Goal: Transaction & Acquisition: Purchase product/service

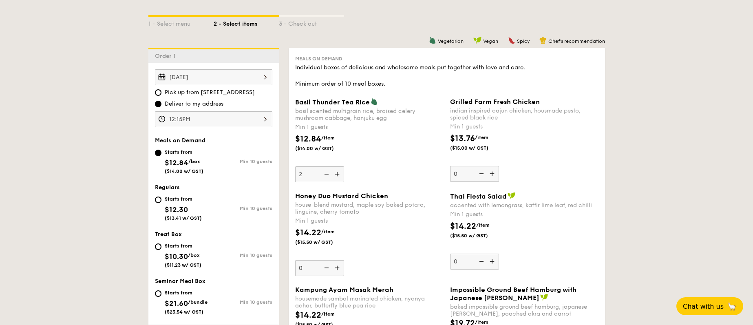
scroll to position [187, 0]
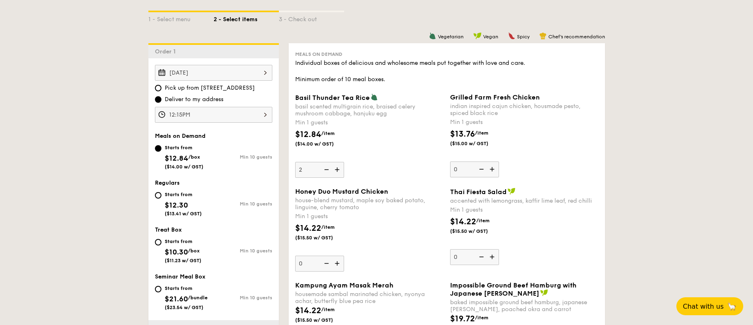
click at [339, 168] on img at bounding box center [338, 169] width 12 height 15
click at [339, 168] on input "2" at bounding box center [319, 170] width 49 height 16
click at [339, 168] on img at bounding box center [338, 169] width 12 height 15
click at [339, 168] on input "3" at bounding box center [319, 170] width 49 height 16
click at [339, 168] on img at bounding box center [338, 169] width 12 height 15
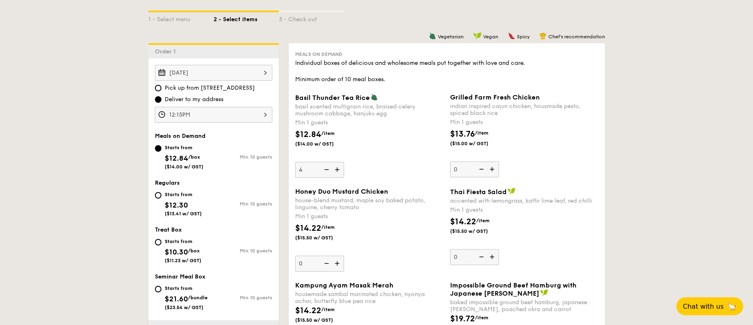
click at [339, 168] on input "4" at bounding box center [319, 170] width 49 height 16
click at [339, 168] on img at bounding box center [338, 169] width 12 height 15
click at [339, 168] on input "5" at bounding box center [319, 170] width 49 height 16
click at [339, 168] on img at bounding box center [338, 169] width 12 height 15
click at [339, 168] on input "6" at bounding box center [319, 170] width 49 height 16
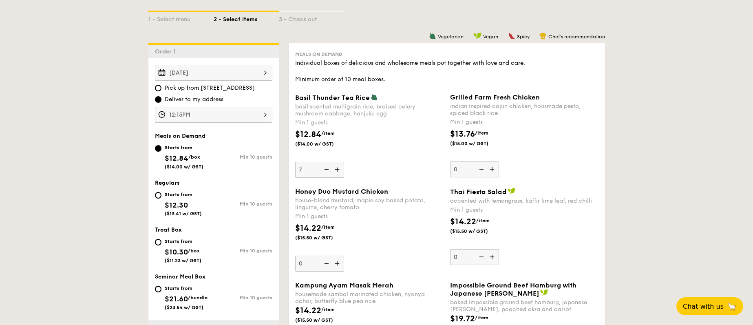
click at [339, 168] on img at bounding box center [338, 169] width 12 height 15
click at [339, 168] on input "7" at bounding box center [319, 170] width 49 height 16
click at [339, 168] on img at bounding box center [338, 169] width 12 height 15
click at [339, 168] on input "8" at bounding box center [319, 170] width 49 height 16
click at [339, 168] on img at bounding box center [338, 169] width 12 height 15
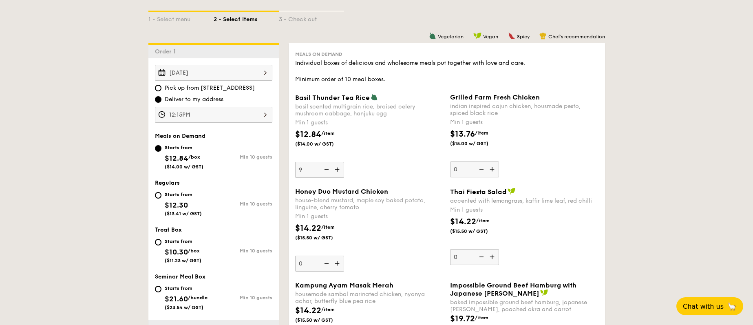
click at [339, 168] on input "9" at bounding box center [319, 170] width 49 height 16
click at [339, 168] on img at bounding box center [338, 169] width 12 height 15
click at [339, 168] on input "10" at bounding box center [319, 170] width 49 height 16
click at [339, 168] on img at bounding box center [338, 169] width 12 height 15
click at [339, 168] on input "11" at bounding box center [319, 170] width 49 height 16
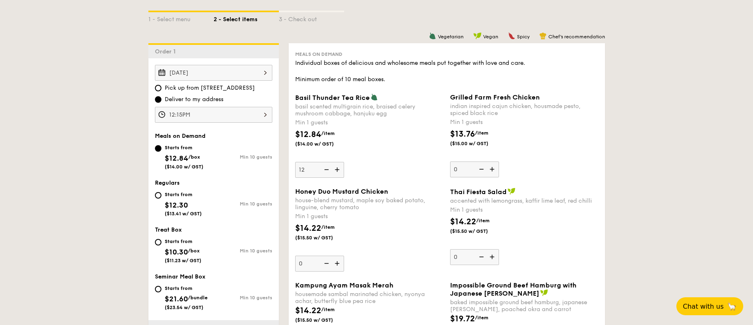
click at [339, 168] on img at bounding box center [338, 169] width 12 height 15
click at [339, 168] on input "12" at bounding box center [319, 170] width 49 height 16
click at [339, 168] on img at bounding box center [338, 169] width 12 height 15
click at [339, 168] on input "13" at bounding box center [319, 170] width 49 height 16
click at [339, 168] on img at bounding box center [338, 169] width 12 height 15
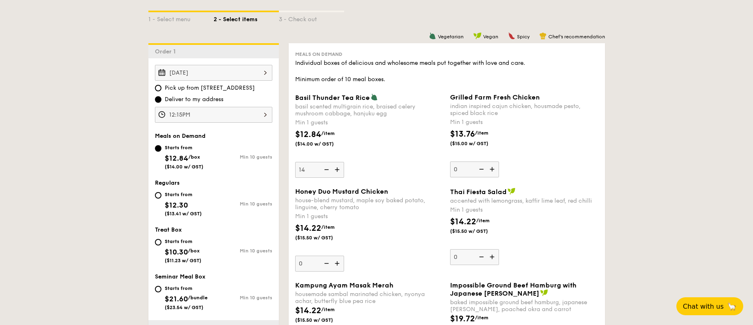
click at [339, 168] on input "14" at bounding box center [319, 170] width 49 height 16
click at [339, 168] on img at bounding box center [338, 169] width 12 height 15
click at [339, 168] on input "15" at bounding box center [319, 170] width 49 height 16
click at [339, 168] on img at bounding box center [338, 169] width 12 height 15
click at [339, 168] on input "16" at bounding box center [319, 170] width 49 height 16
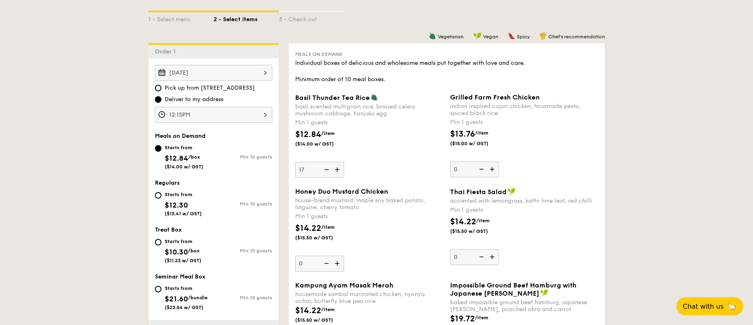
click at [339, 168] on img at bounding box center [338, 169] width 12 height 15
click at [339, 168] on input "17" at bounding box center [319, 170] width 49 height 16
click at [339, 168] on img at bounding box center [338, 169] width 12 height 15
click at [339, 168] on input "18" at bounding box center [319, 170] width 49 height 16
click at [339, 168] on img at bounding box center [338, 169] width 12 height 15
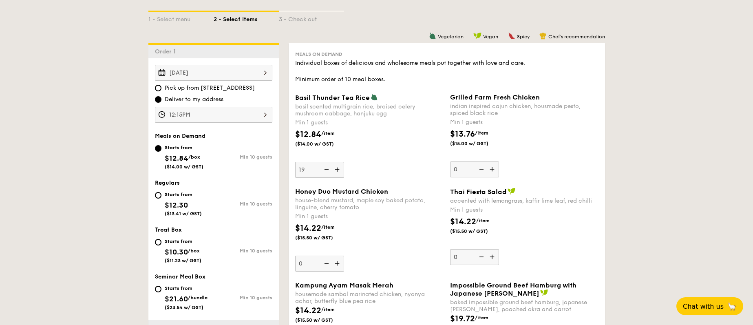
click at [339, 168] on input "19" at bounding box center [319, 170] width 49 height 16
click at [339, 168] on img at bounding box center [338, 169] width 12 height 15
click at [339, 168] on input "20" at bounding box center [319, 170] width 49 height 16
click at [327, 171] on img at bounding box center [326, 169] width 12 height 15
click at [327, 171] on input "21" at bounding box center [319, 170] width 49 height 16
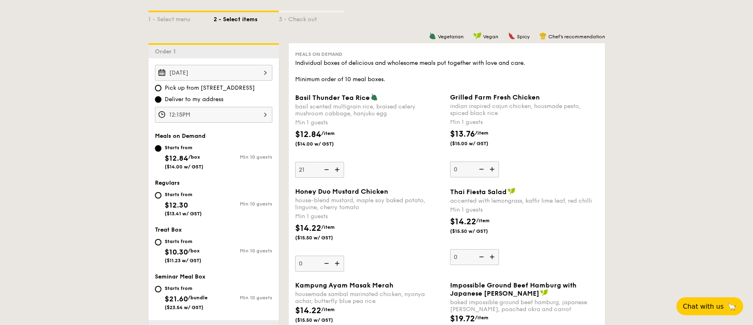
type input "20"
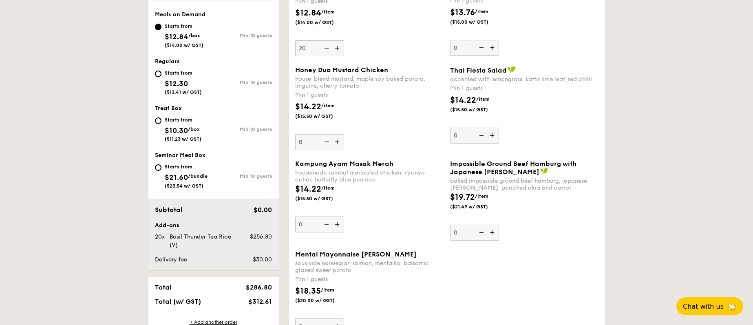
scroll to position [311, 0]
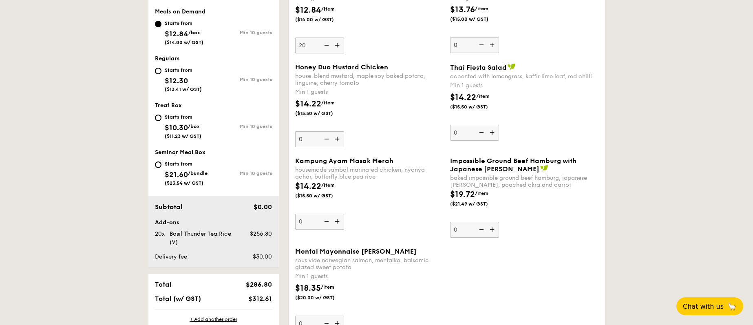
click at [495, 229] on img at bounding box center [493, 229] width 12 height 15
click at [495, 229] on input "0" at bounding box center [474, 230] width 49 height 16
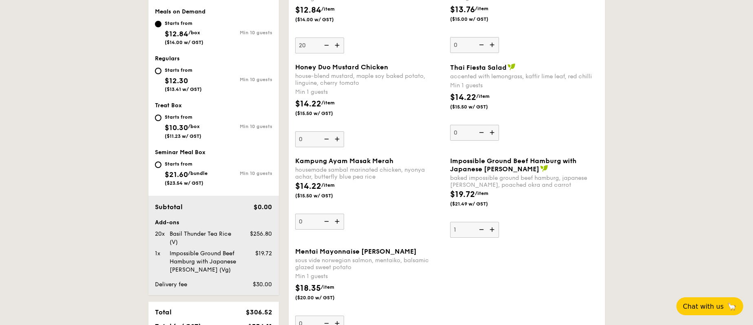
click at [495, 229] on img at bounding box center [493, 229] width 12 height 15
click at [495, 229] on input "1" at bounding box center [474, 230] width 49 height 16
type input "2"
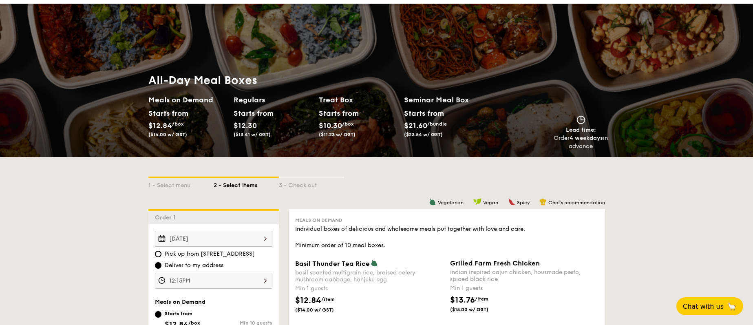
scroll to position [18, 0]
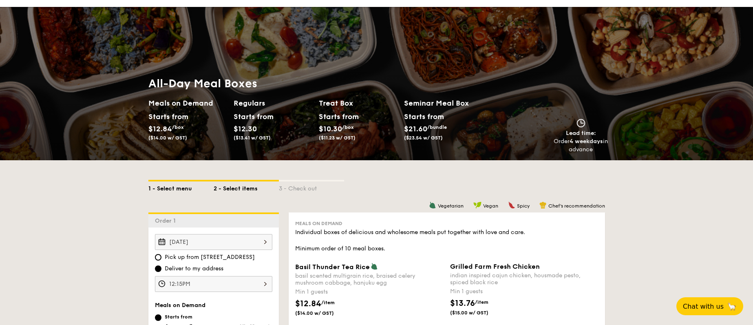
click at [170, 191] on div "1 - Select menu" at bounding box center [180, 186] width 65 height 11
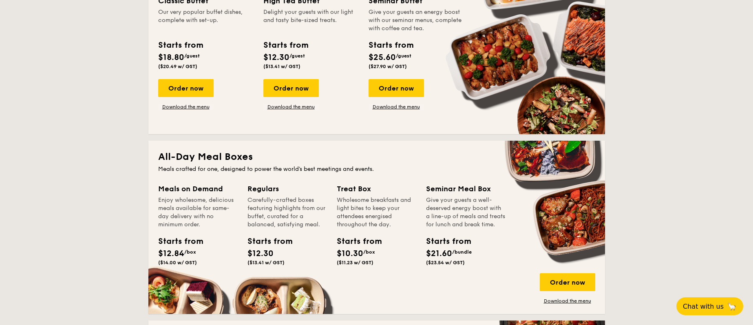
scroll to position [478, 0]
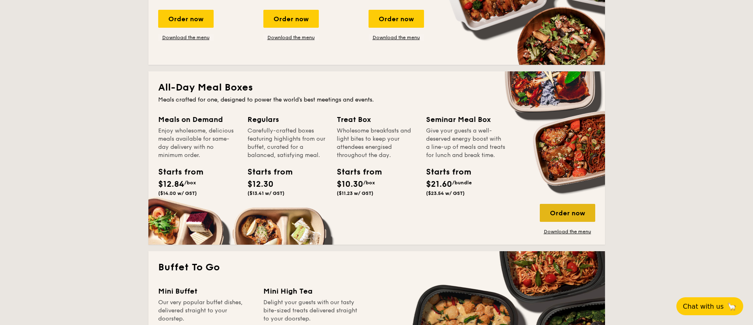
click at [555, 209] on div "Order now" at bounding box center [567, 213] width 55 height 18
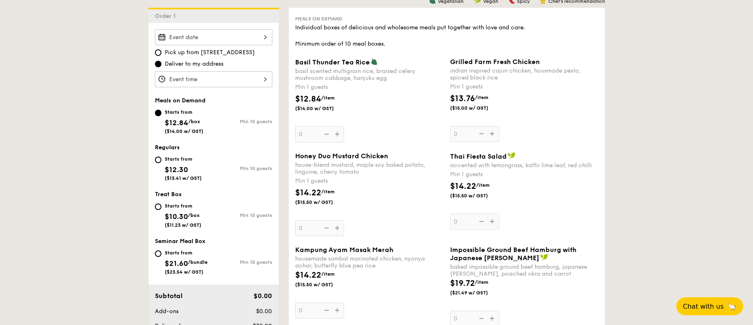
scroll to position [88, 0]
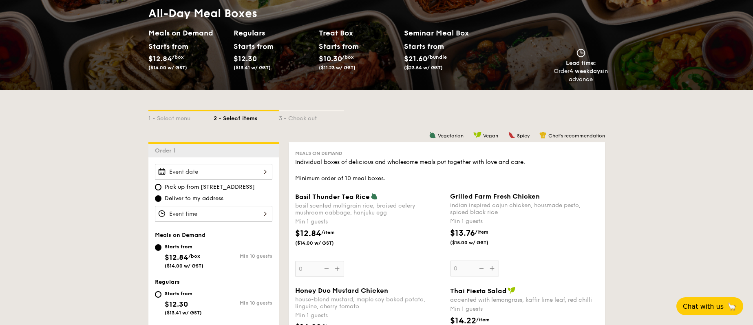
click at [445, 33] on h2 "Seminar Meal Box" at bounding box center [446, 32] width 85 height 11
click at [440, 38] on h2 "Seminar Meal Box" at bounding box center [446, 32] width 85 height 11
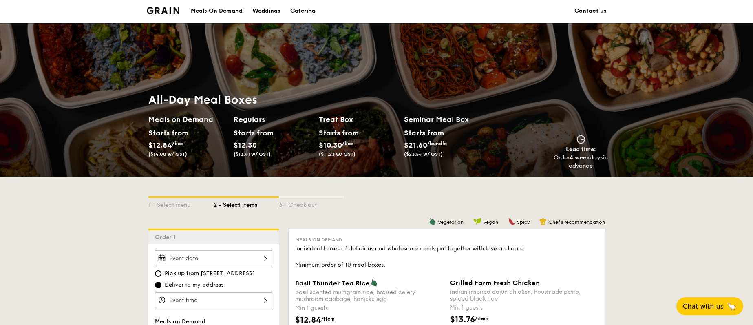
scroll to position [0, 0]
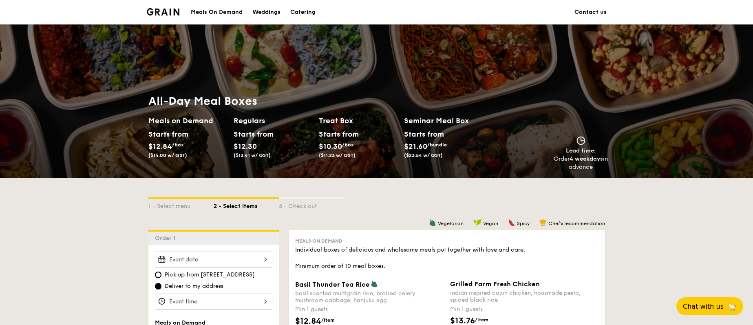
click at [212, 104] on h1 "All-Day Meal Boxes" at bounding box center [318, 101] width 341 height 15
click at [183, 118] on h2 "Meals on Demand" at bounding box center [187, 120] width 79 height 11
click at [254, 119] on h2 "Regulars" at bounding box center [273, 120] width 79 height 11
click at [336, 119] on h2 "Treat Box" at bounding box center [358, 120] width 79 height 11
click at [304, 13] on div "Catering" at bounding box center [302, 12] width 25 height 24
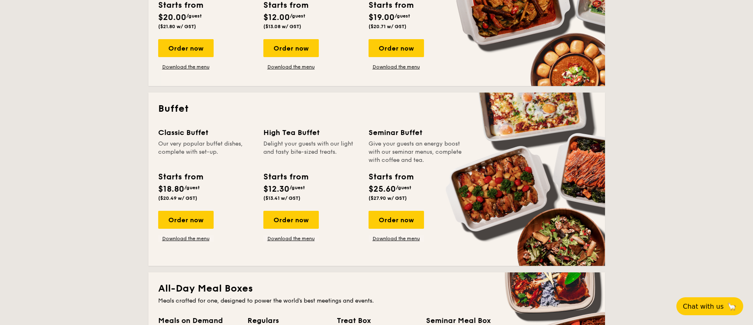
scroll to position [30, 0]
